Goal: Use online tool/utility

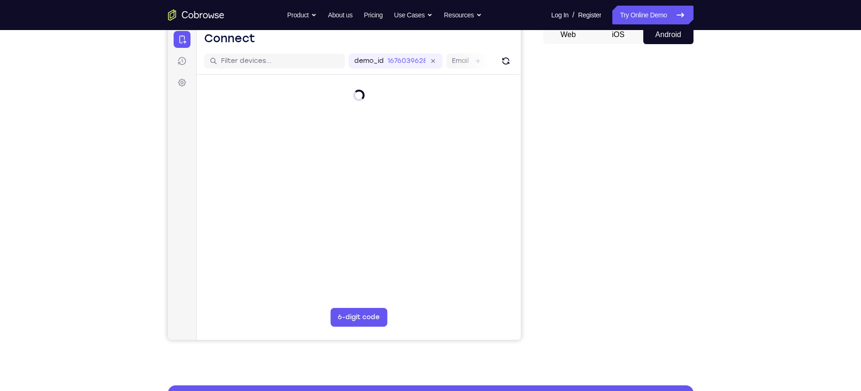
scroll to position [102, 0]
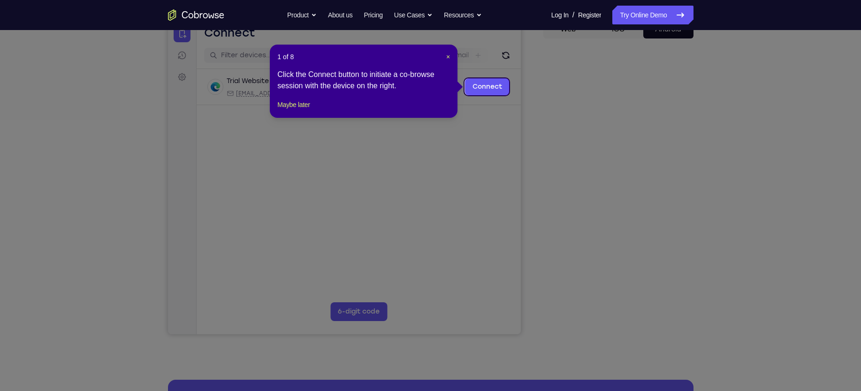
click at [443, 52] on header "1 of 8 ×" at bounding box center [363, 56] width 173 height 9
click at [449, 58] on span "×" at bounding box center [448, 57] width 4 height 8
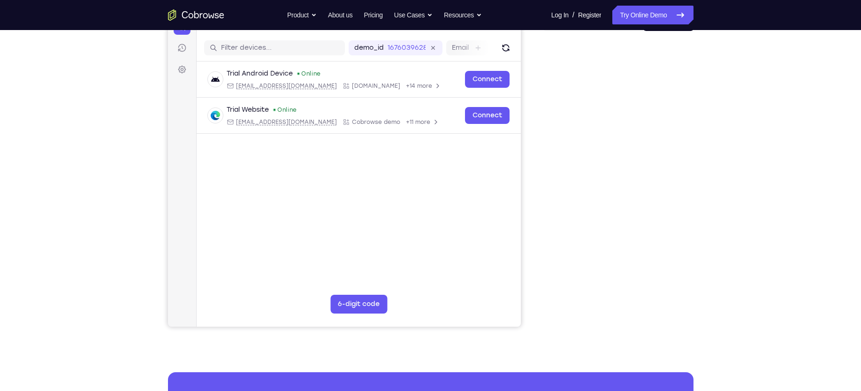
scroll to position [110, 0]
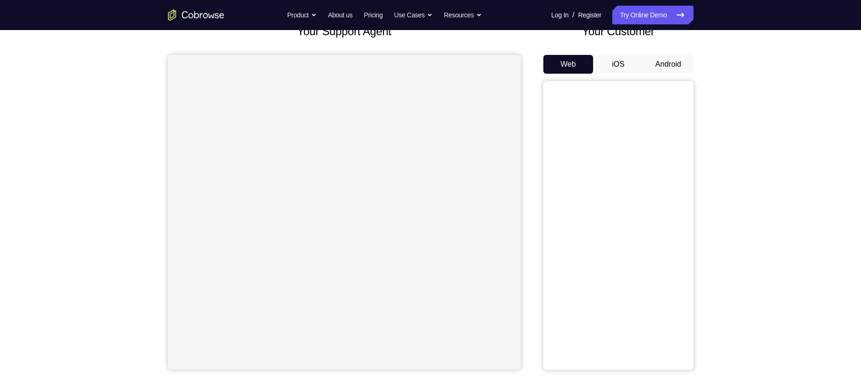
scroll to position [68, 0]
click at [665, 68] on button "Android" at bounding box center [668, 63] width 50 height 19
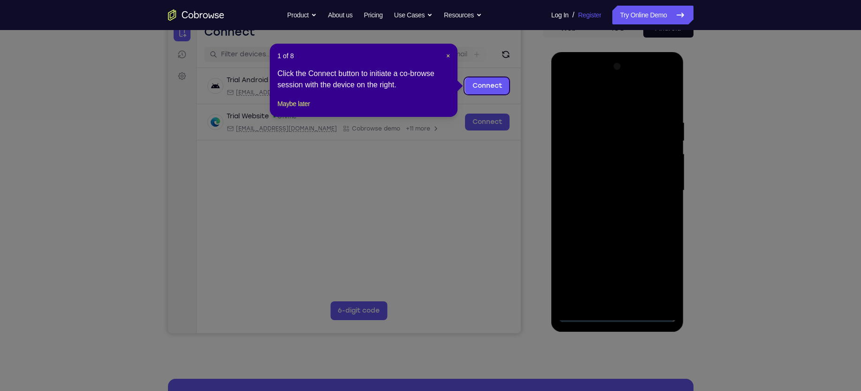
scroll to position [0, 0]
click at [447, 56] on span "×" at bounding box center [448, 56] width 4 height 8
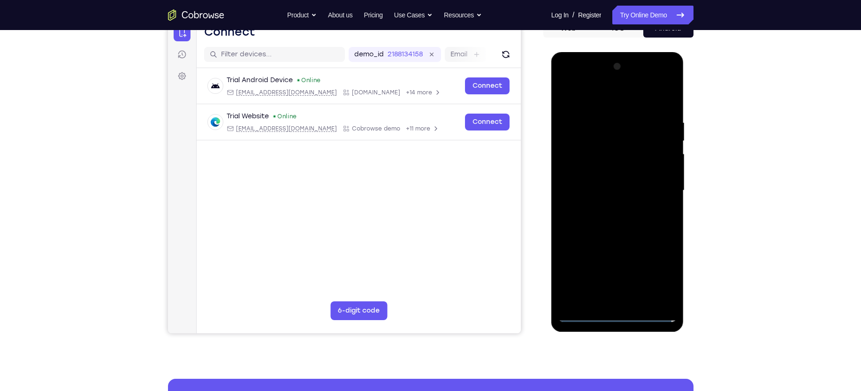
click at [618, 309] on div at bounding box center [617, 190] width 118 height 263
click at [622, 316] on div at bounding box center [617, 190] width 118 height 263
click at [661, 272] on div at bounding box center [617, 190] width 118 height 263
click at [594, 95] on div at bounding box center [617, 190] width 118 height 263
click at [657, 185] on div at bounding box center [617, 190] width 118 height 263
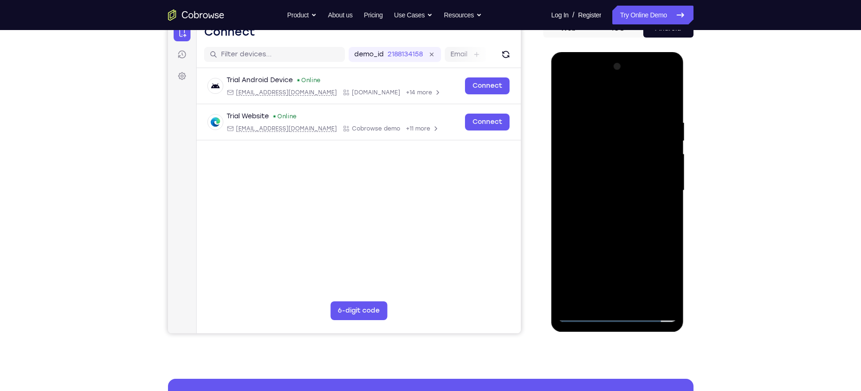
click at [608, 208] on div at bounding box center [617, 190] width 118 height 263
click at [618, 180] on div at bounding box center [617, 190] width 118 height 263
click at [596, 170] on div at bounding box center [617, 190] width 118 height 263
click at [599, 193] on div at bounding box center [617, 190] width 118 height 263
click at [584, 222] on div at bounding box center [617, 190] width 118 height 263
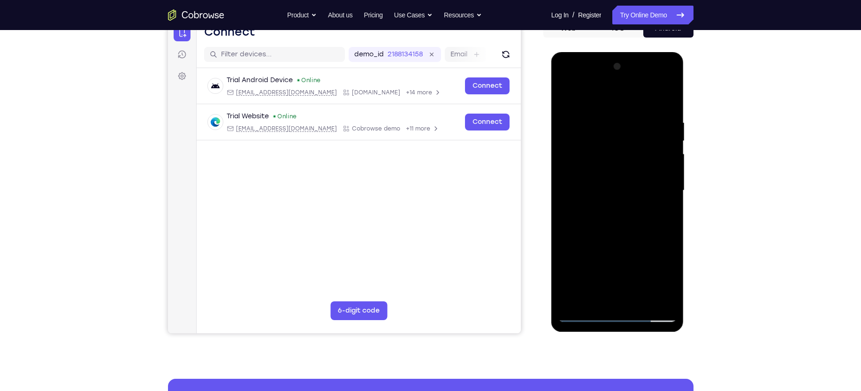
click at [639, 95] on div at bounding box center [617, 190] width 118 height 263
click at [623, 110] on div at bounding box center [617, 190] width 118 height 263
click at [658, 83] on div at bounding box center [617, 190] width 118 height 263
click at [581, 82] on div at bounding box center [617, 190] width 118 height 263
click at [602, 160] on div at bounding box center [617, 190] width 118 height 263
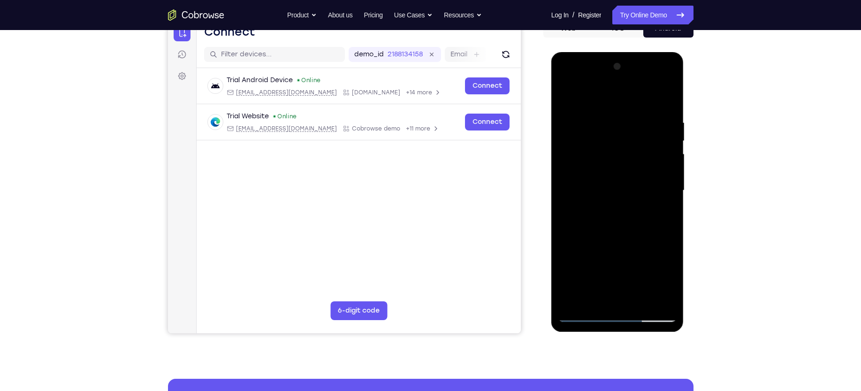
click at [592, 192] on div at bounding box center [617, 190] width 118 height 263
click at [601, 176] on div at bounding box center [617, 190] width 118 height 263
click at [665, 181] on div at bounding box center [617, 190] width 118 height 263
click at [605, 199] on div at bounding box center [617, 190] width 118 height 263
click at [583, 191] on div at bounding box center [617, 190] width 118 height 263
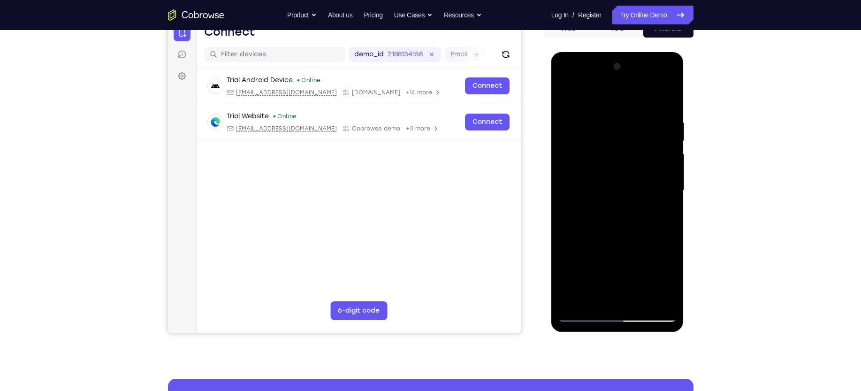
click at [629, 266] on div at bounding box center [617, 190] width 118 height 263
click at [576, 282] on div at bounding box center [617, 190] width 118 height 263
click at [633, 262] on div at bounding box center [617, 190] width 118 height 263
click at [603, 300] on div at bounding box center [617, 190] width 118 height 263
click at [572, 281] on div at bounding box center [617, 190] width 118 height 263
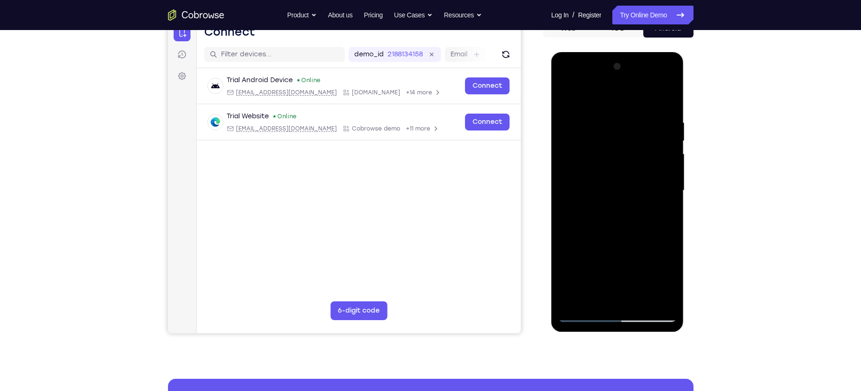
click at [572, 258] on div at bounding box center [617, 190] width 118 height 263
click at [637, 281] on div at bounding box center [617, 190] width 118 height 263
click at [578, 264] on div at bounding box center [617, 190] width 118 height 263
click at [586, 196] on div at bounding box center [617, 190] width 118 height 263
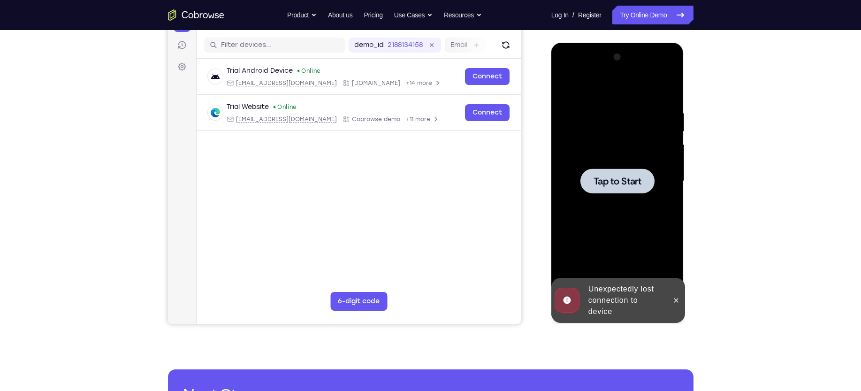
scroll to position [106, 0]
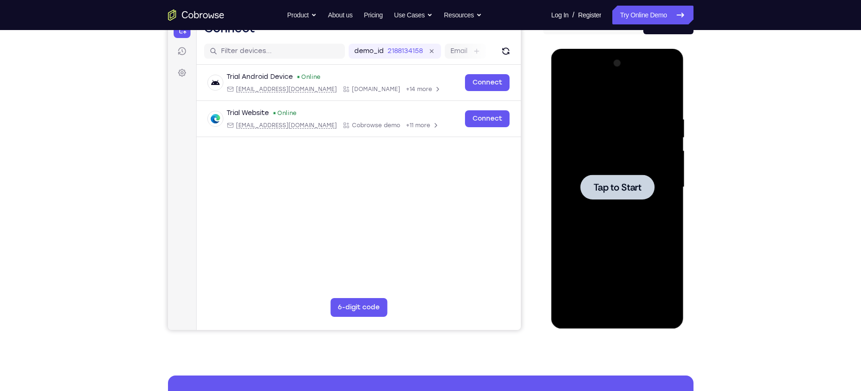
click at [632, 186] on span "Tap to Start" at bounding box center [617, 186] width 48 height 9
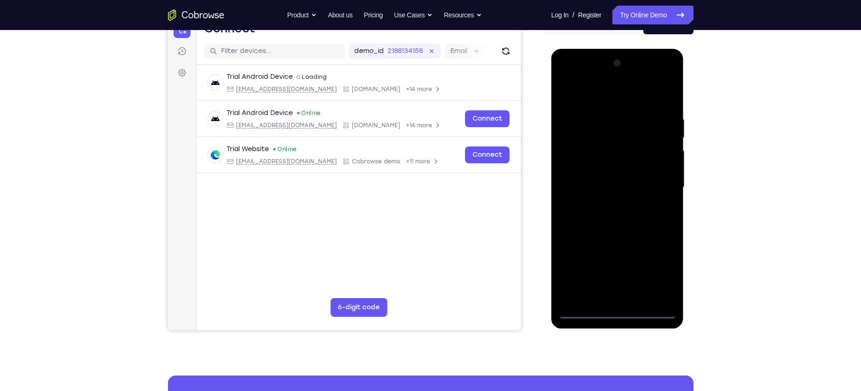
click at [618, 311] on div at bounding box center [617, 187] width 118 height 263
click at [660, 264] on div at bounding box center [617, 187] width 118 height 263
click at [596, 96] on div at bounding box center [617, 187] width 118 height 263
click at [577, 160] on div at bounding box center [617, 187] width 118 height 263
click at [608, 183] on div at bounding box center [617, 187] width 118 height 263
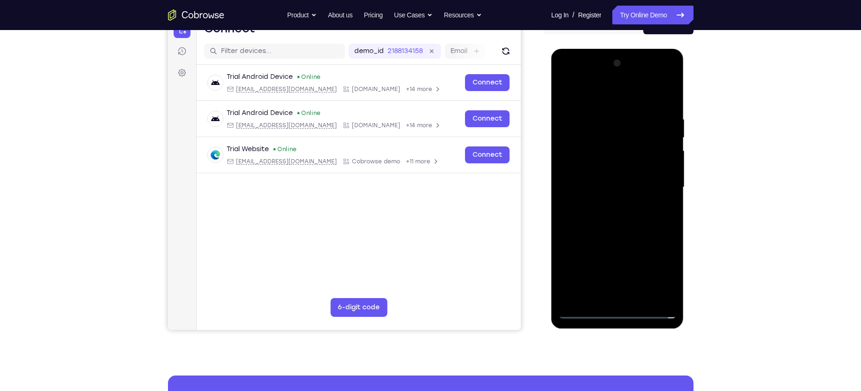
click at [586, 171] on div at bounding box center [617, 187] width 118 height 263
click at [595, 191] on div at bounding box center [617, 187] width 118 height 263
click at [611, 207] on div at bounding box center [617, 187] width 118 height 263
click at [665, 177] on div at bounding box center [617, 187] width 118 height 263
click at [639, 94] on div at bounding box center [617, 187] width 118 height 263
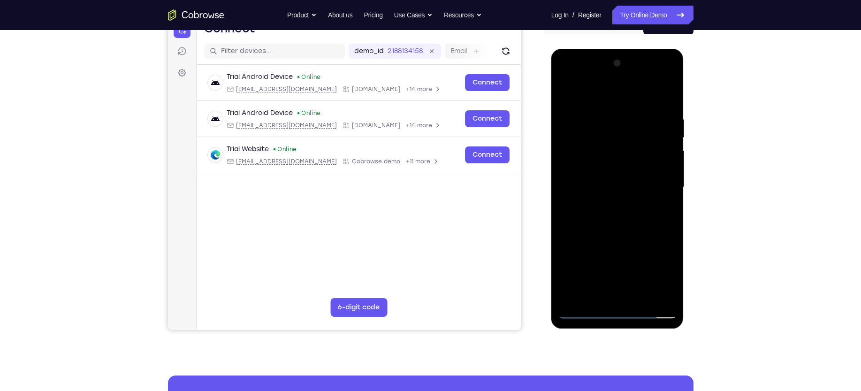
click at [613, 110] on div at bounding box center [617, 187] width 118 height 263
click at [620, 242] on div at bounding box center [617, 187] width 118 height 263
click at [585, 177] on div at bounding box center [617, 187] width 118 height 263
click at [588, 142] on div at bounding box center [617, 187] width 118 height 263
click at [587, 159] on div at bounding box center [617, 187] width 118 height 263
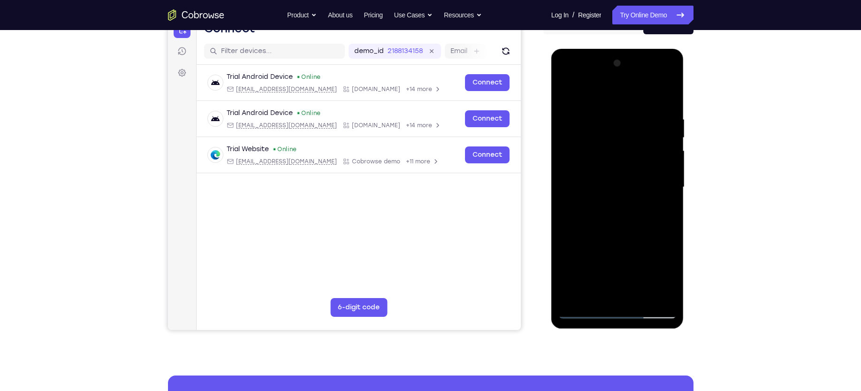
click at [584, 162] on div at bounding box center [617, 187] width 118 height 263
click at [585, 196] on div at bounding box center [617, 187] width 118 height 263
click at [608, 196] on div at bounding box center [617, 187] width 118 height 263
click at [589, 203] on div at bounding box center [617, 187] width 118 height 263
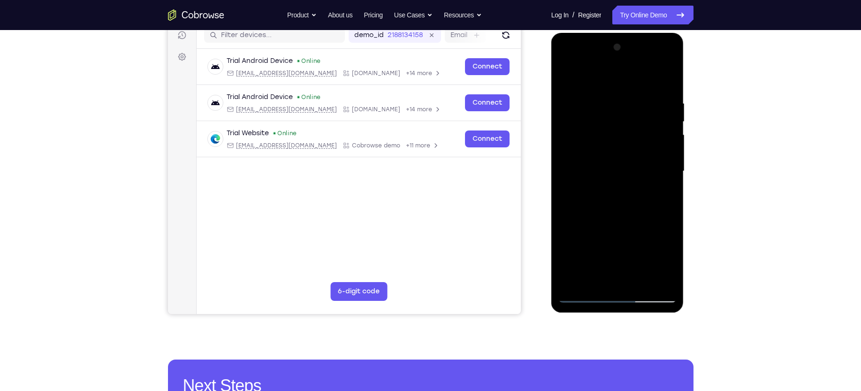
scroll to position [123, 0]
click at [588, 181] on div at bounding box center [617, 170] width 118 height 263
click at [629, 241] on div at bounding box center [617, 170] width 118 height 263
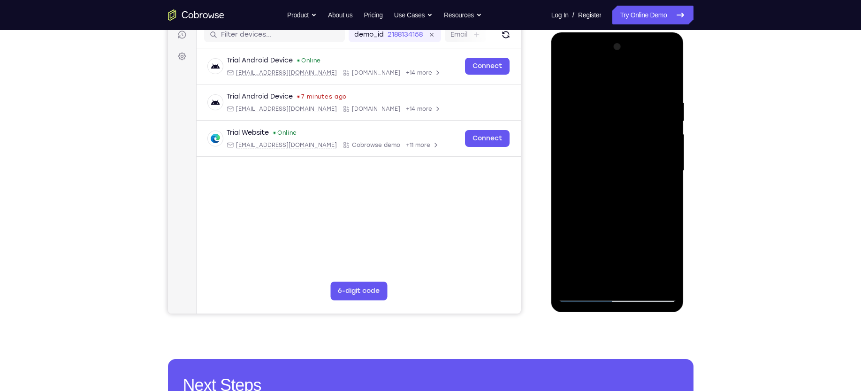
click at [579, 261] on div at bounding box center [617, 170] width 118 height 263
click at [621, 268] on div at bounding box center [617, 170] width 118 height 263
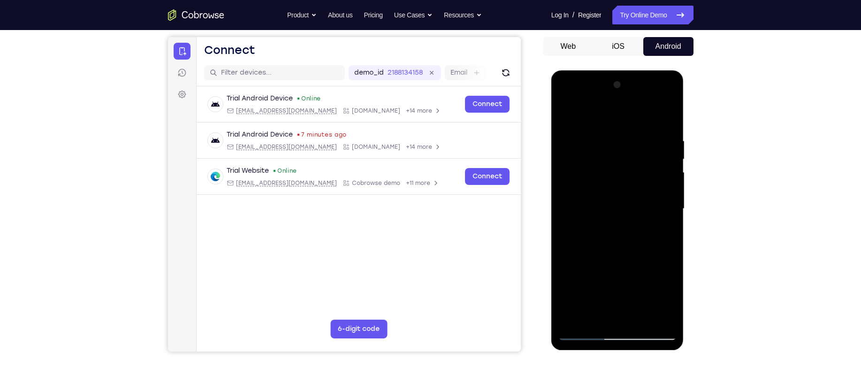
scroll to position [107, 0]
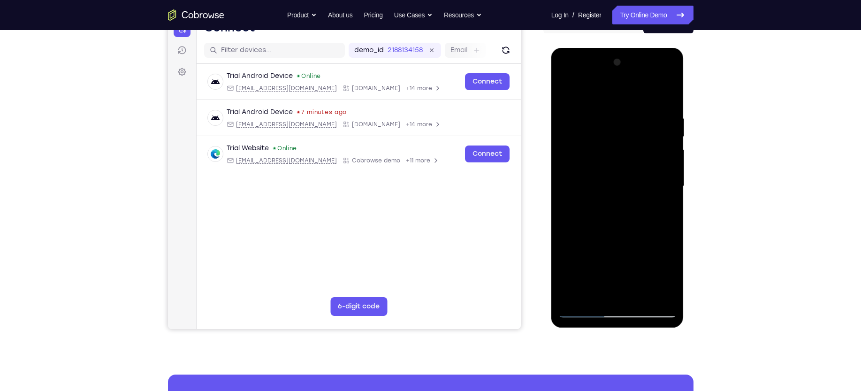
click at [603, 271] on div at bounding box center [617, 186] width 118 height 263
drag, startPoint x: 594, startPoint y: 198, endPoint x: 596, endPoint y: 156, distance: 42.8
click at [596, 156] on div at bounding box center [617, 186] width 118 height 263
click at [597, 247] on div at bounding box center [617, 186] width 118 height 263
click at [614, 144] on div at bounding box center [617, 186] width 118 height 263
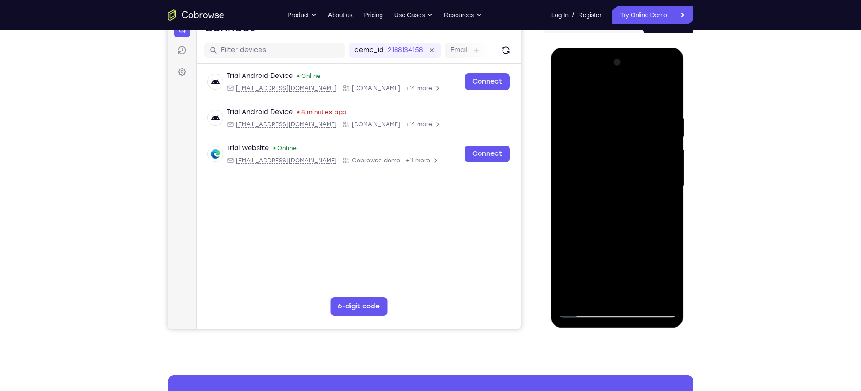
click at [599, 247] on div at bounding box center [617, 186] width 118 height 263
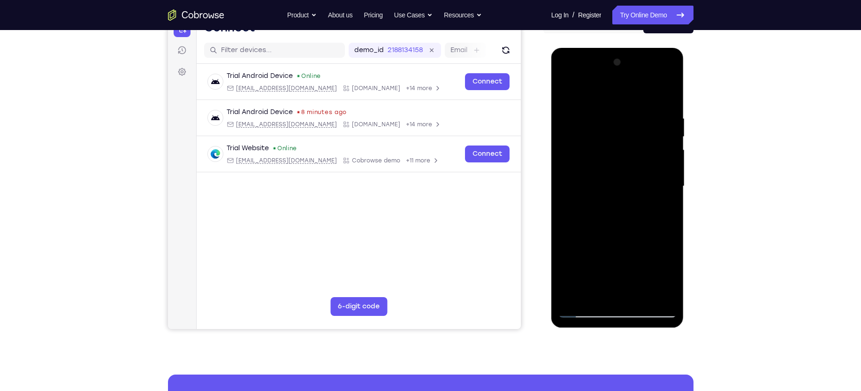
click at [567, 97] on div at bounding box center [617, 186] width 118 height 263
